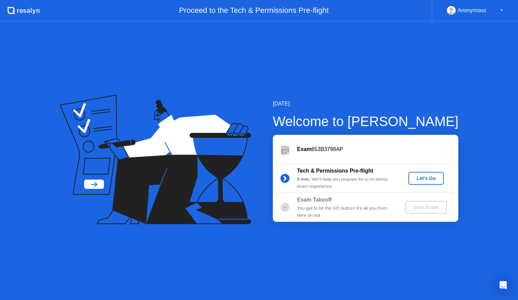
click at [431, 173] on button "Let's Go" at bounding box center [425, 178] width 35 height 13
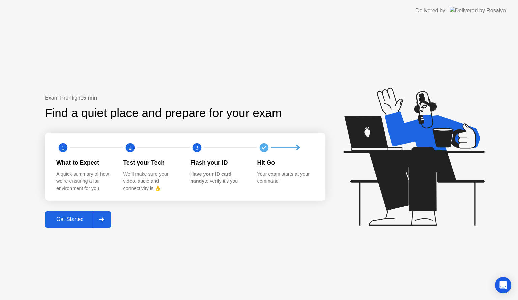
click at [88, 228] on div "Exam Pre-flight: 5 min Find a quiet place and prepare for your exam 1 2 3 What …" at bounding box center [259, 161] width 518 height 278
click at [81, 215] on button "Get Started" at bounding box center [78, 219] width 66 height 16
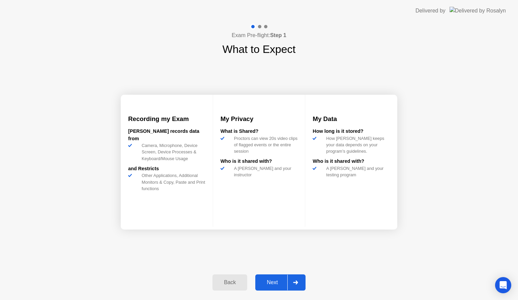
click at [293, 276] on div at bounding box center [295, 283] width 16 height 16
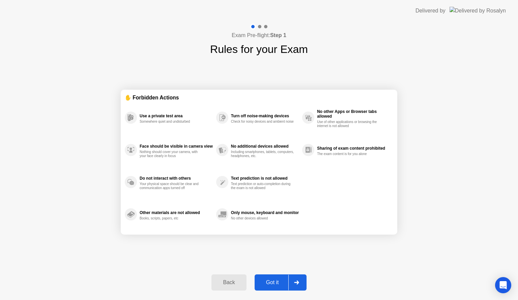
click at [292, 284] on div at bounding box center [296, 283] width 16 height 16
select select "**********"
select select "*******"
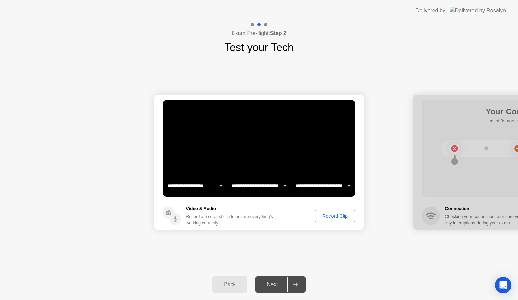
drag, startPoint x: 275, startPoint y: 286, endPoint x: 216, endPoint y: 187, distance: 115.0
click at [216, 187] on div "**********" at bounding box center [259, 161] width 518 height 278
click at [216, 187] on select "**********" at bounding box center [195, 185] width 58 height 13
click at [326, 213] on div "Record Clip" at bounding box center [335, 215] width 36 height 5
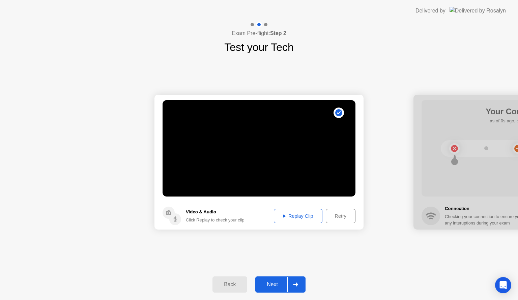
click at [302, 220] on button "Replay Clip" at bounding box center [298, 216] width 49 height 14
click at [283, 286] on div "Next" at bounding box center [272, 284] width 30 height 6
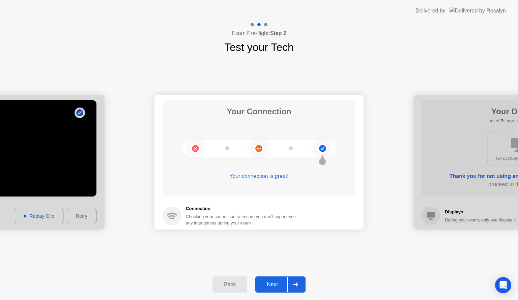
click at [283, 286] on div "Next" at bounding box center [272, 284] width 30 height 6
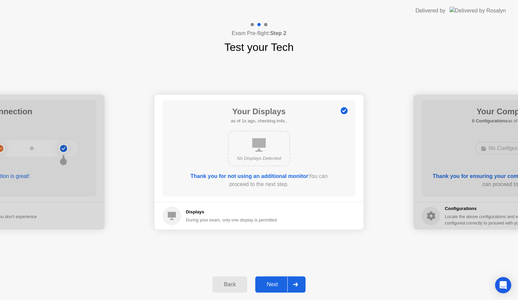
click at [283, 286] on div "Next" at bounding box center [272, 284] width 30 height 6
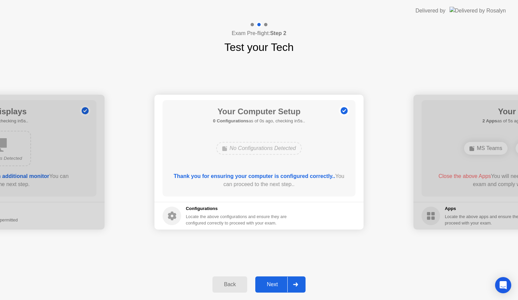
click at [283, 286] on div "Next" at bounding box center [272, 284] width 30 height 6
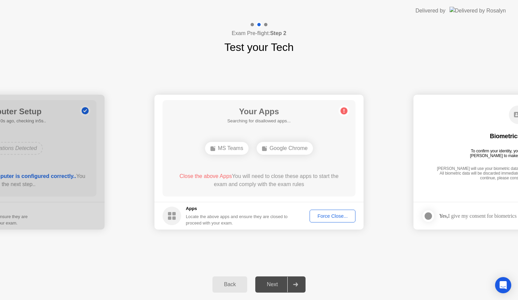
click at [283, 286] on div "Next" at bounding box center [272, 284] width 30 height 6
click at [329, 216] on div "Force Close..." at bounding box center [332, 215] width 41 height 5
click at [337, 214] on div "Force Close..." at bounding box center [332, 215] width 41 height 5
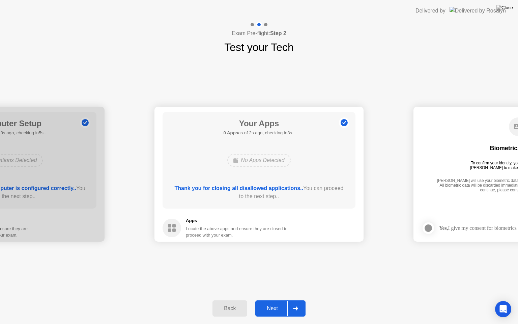
click at [277, 298] on div "Back Next" at bounding box center [259, 308] width 518 height 31
click at [276, 300] on div "Next" at bounding box center [272, 308] width 30 height 6
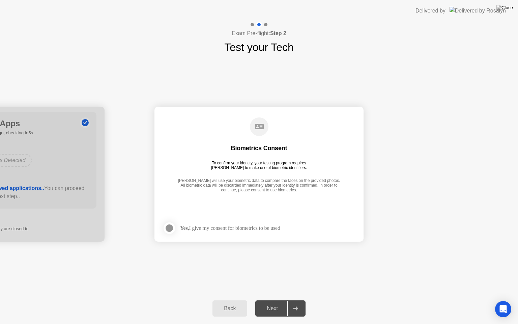
click at [212, 225] on div "Yes, I give my consent for biometrics to be used" at bounding box center [230, 227] width 100 height 6
click at [167, 226] on div at bounding box center [169, 228] width 8 height 8
click at [271, 300] on div "Next" at bounding box center [272, 308] width 30 height 6
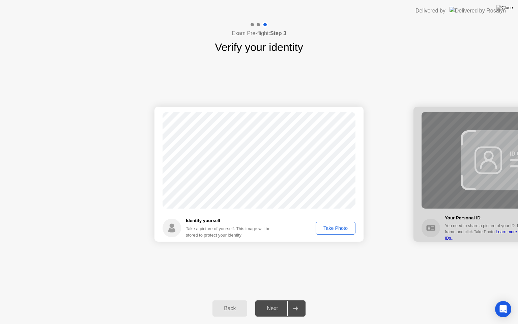
click at [340, 232] on button "Take Photo" at bounding box center [335, 227] width 40 height 13
click at [280, 300] on div "Next" at bounding box center [272, 308] width 30 height 6
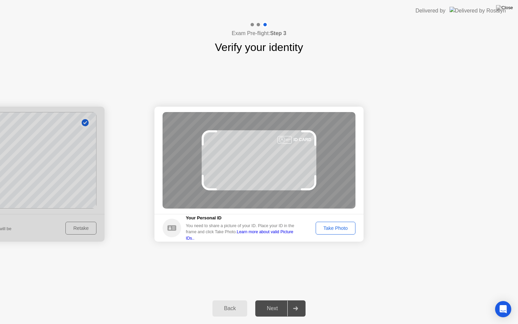
click at [280, 300] on div "Next" at bounding box center [272, 308] width 30 height 6
click at [335, 225] on div "Take Photo" at bounding box center [335, 227] width 35 height 5
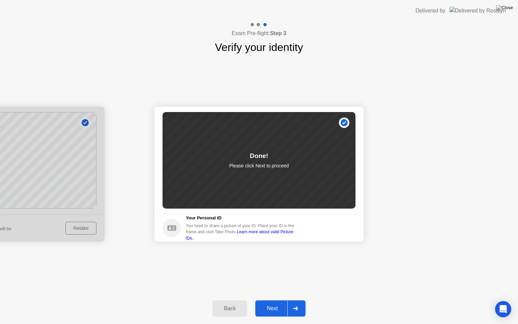
click at [284, 300] on div "Next" at bounding box center [272, 308] width 30 height 6
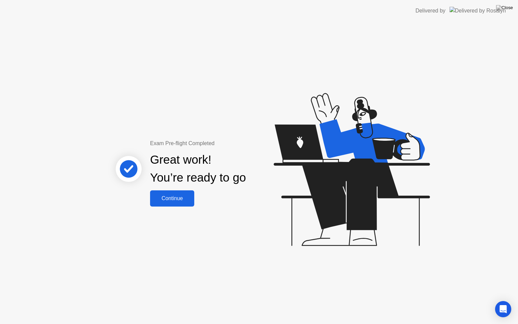
click at [184, 205] on button "Continue" at bounding box center [172, 198] width 44 height 16
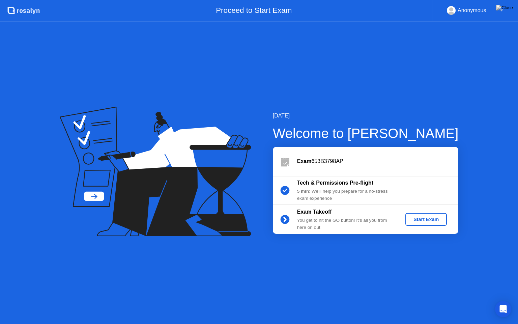
click at [427, 220] on div "Start Exam" at bounding box center [426, 218] width 36 height 5
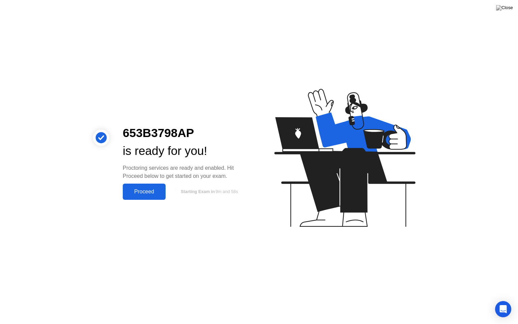
click at [164, 187] on button "Proceed" at bounding box center [144, 191] width 43 height 16
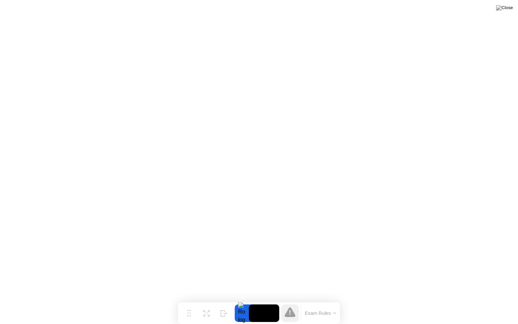
click at [264, 300] on video at bounding box center [264, 313] width 30 height 18
click at [189, 300] on div "Move" at bounding box center [188, 318] width 9 height 4
click at [210, 300] on div "Expand" at bounding box center [206, 318] width 12 height 4
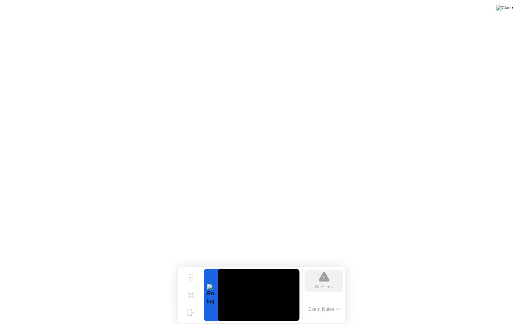
click at [510, 10] on img at bounding box center [504, 7] width 17 height 5
